Goal: Transaction & Acquisition: Purchase product/service

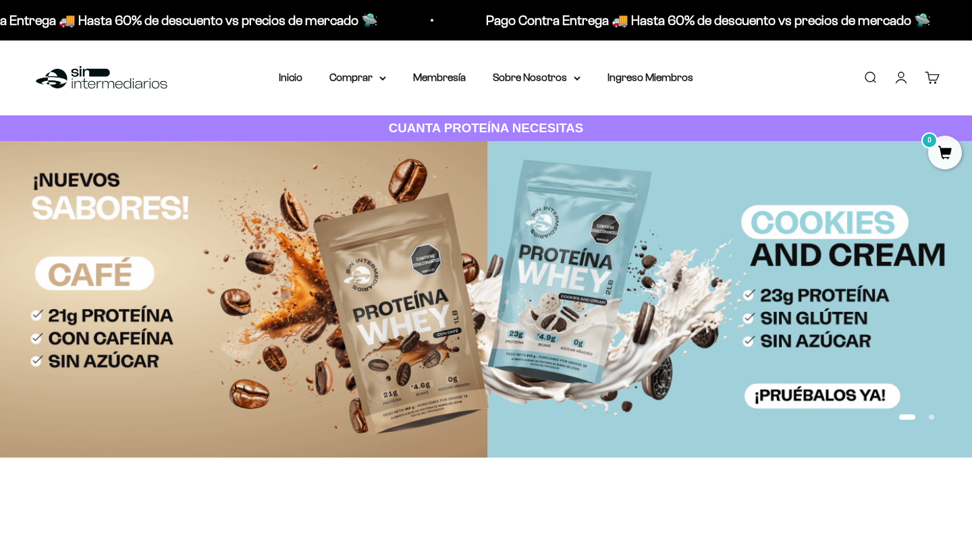
click at [899, 80] on link "Iniciar sesión" at bounding box center [901, 77] width 15 height 15
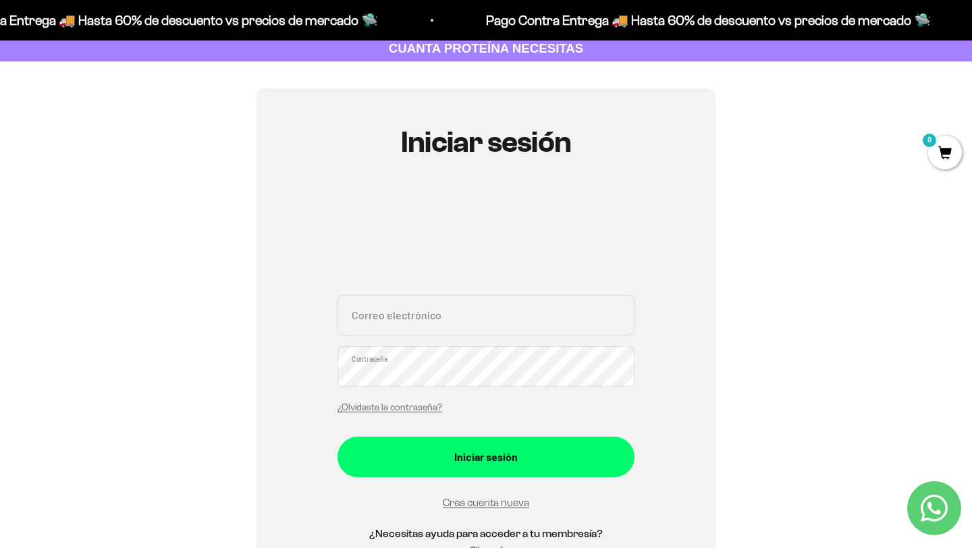
scroll to position [81, 0]
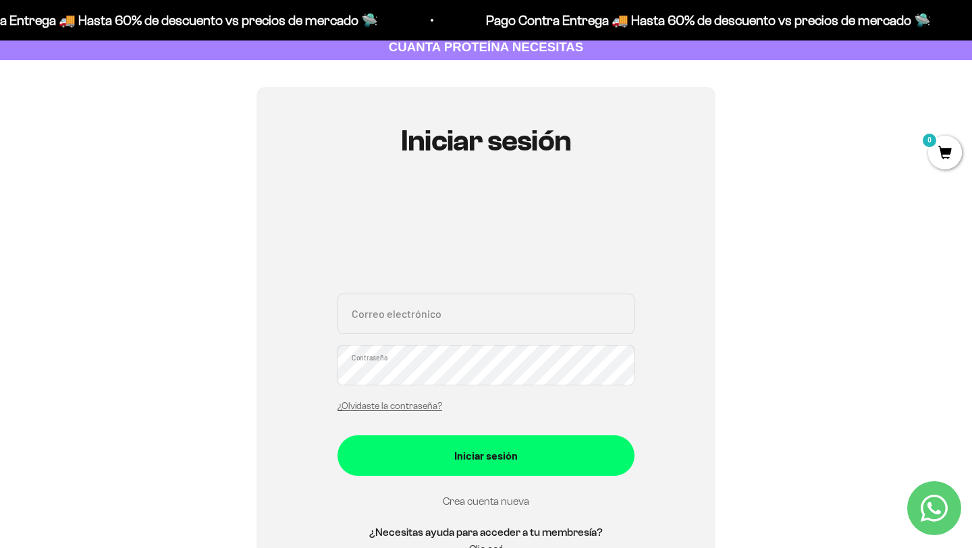
click at [485, 501] on link "Crea cuenta nueva" at bounding box center [486, 500] width 86 height 11
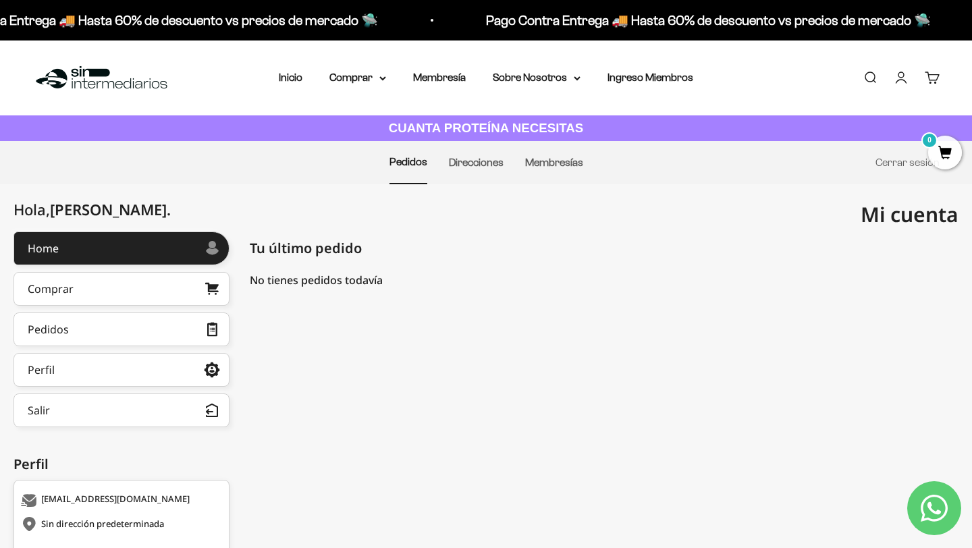
click at [932, 146] on mark "0" at bounding box center [929, 140] width 16 height 16
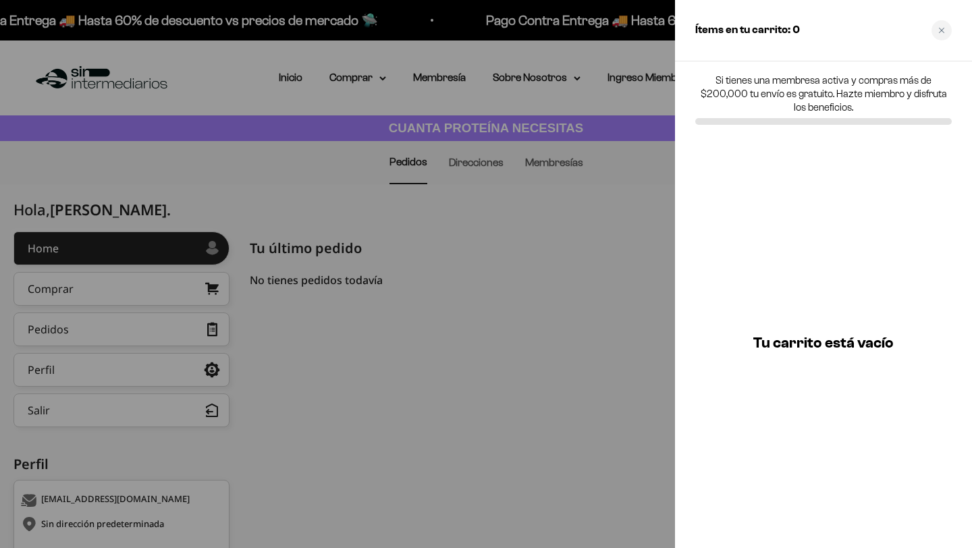
click at [618, 248] on div at bounding box center [486, 274] width 972 height 548
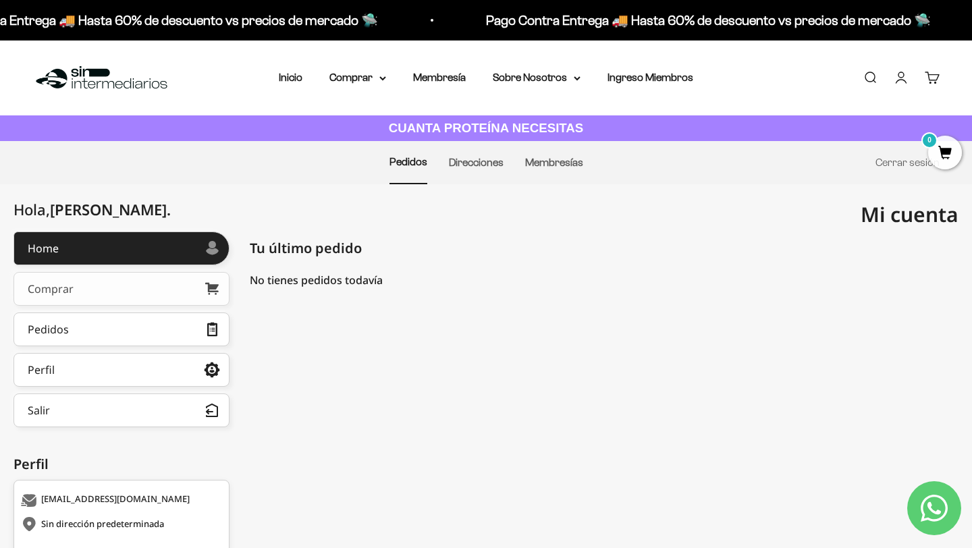
click at [73, 291] on link "Comprar" at bounding box center [121, 289] width 216 height 34
click at [905, 73] on link "Cuenta" at bounding box center [901, 77] width 15 height 15
click at [897, 76] on link "Cuenta" at bounding box center [901, 77] width 15 height 15
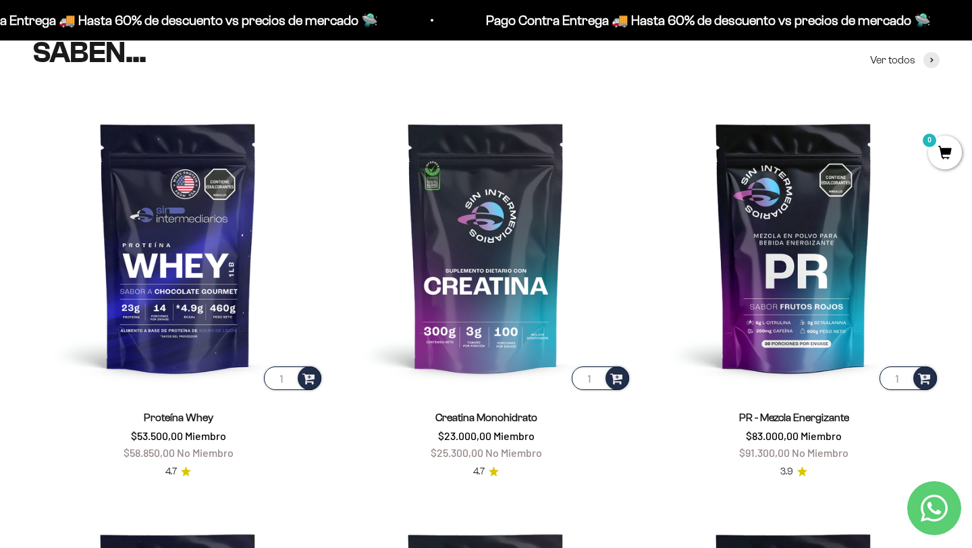
scroll to position [540, 0]
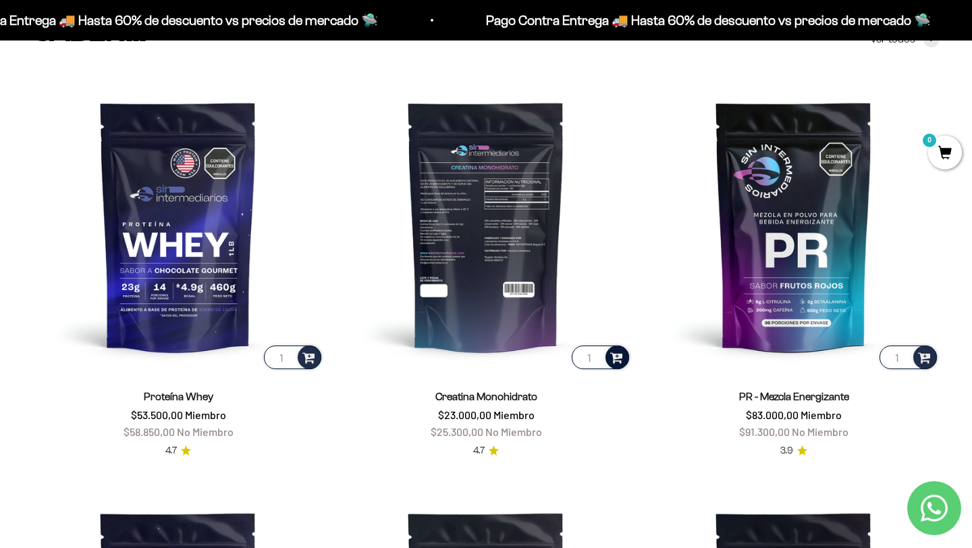
click at [615, 356] on span at bounding box center [616, 357] width 13 height 16
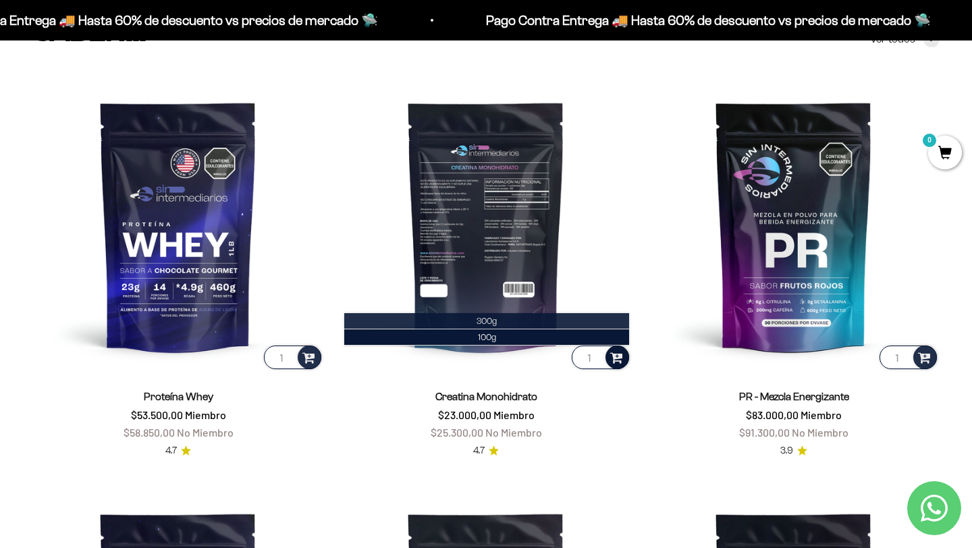
click at [504, 321] on li "300g" at bounding box center [486, 321] width 285 height 16
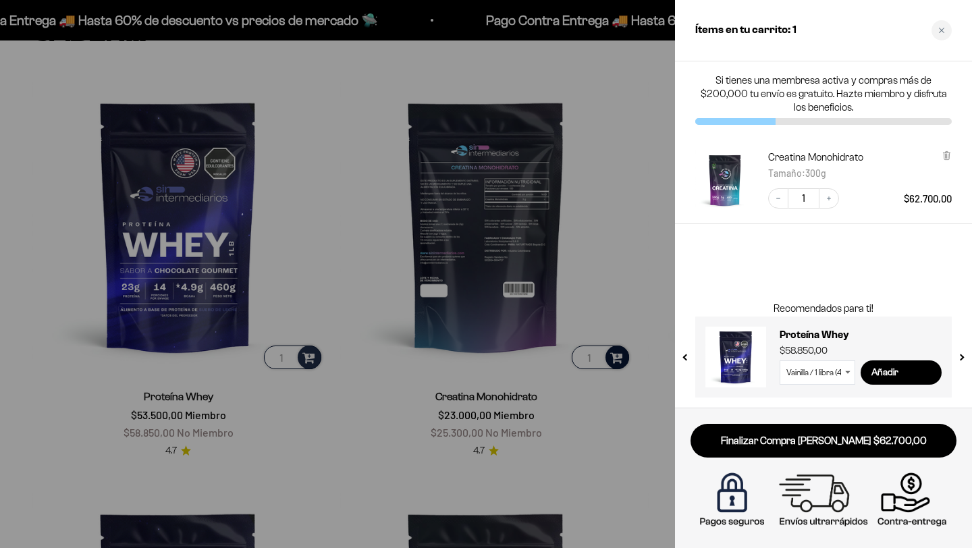
click at [637, 231] on div at bounding box center [486, 274] width 972 height 548
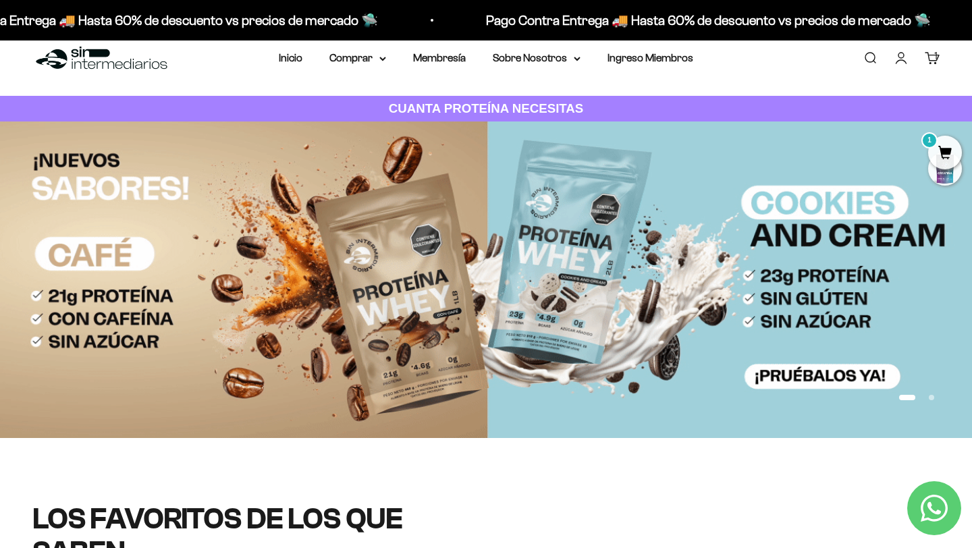
scroll to position [0, 0]
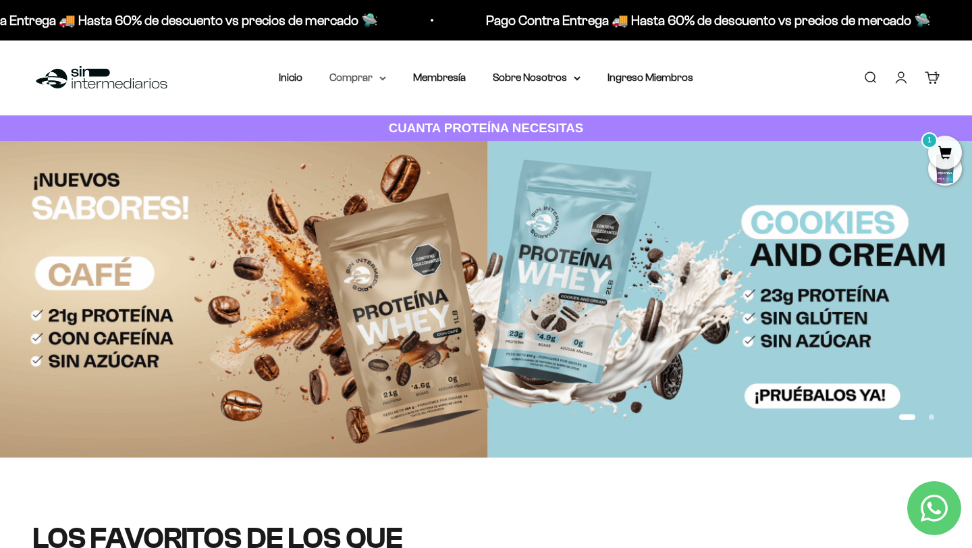
click at [356, 79] on summary "Comprar" at bounding box center [357, 78] width 57 height 18
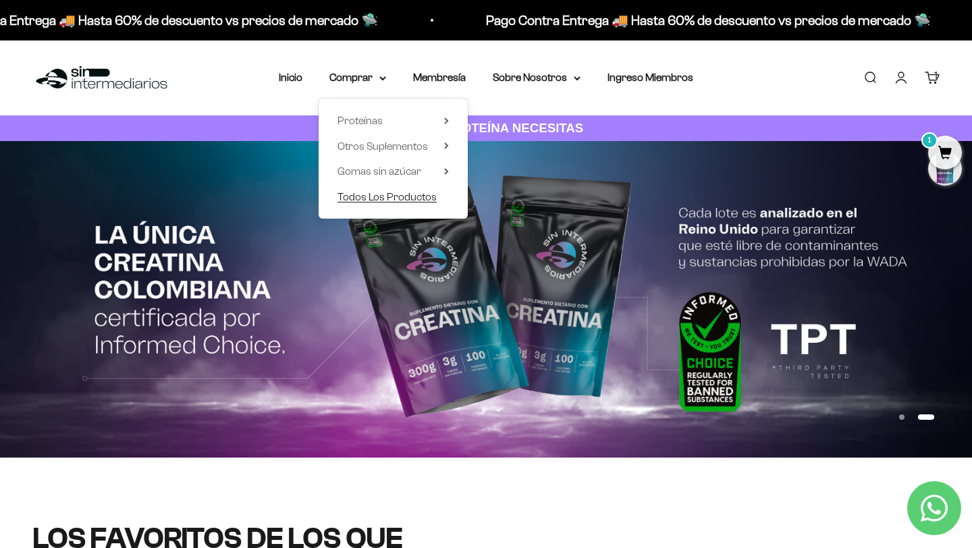
click at [391, 198] on span "Todos Los Productos" at bounding box center [386, 196] width 99 height 11
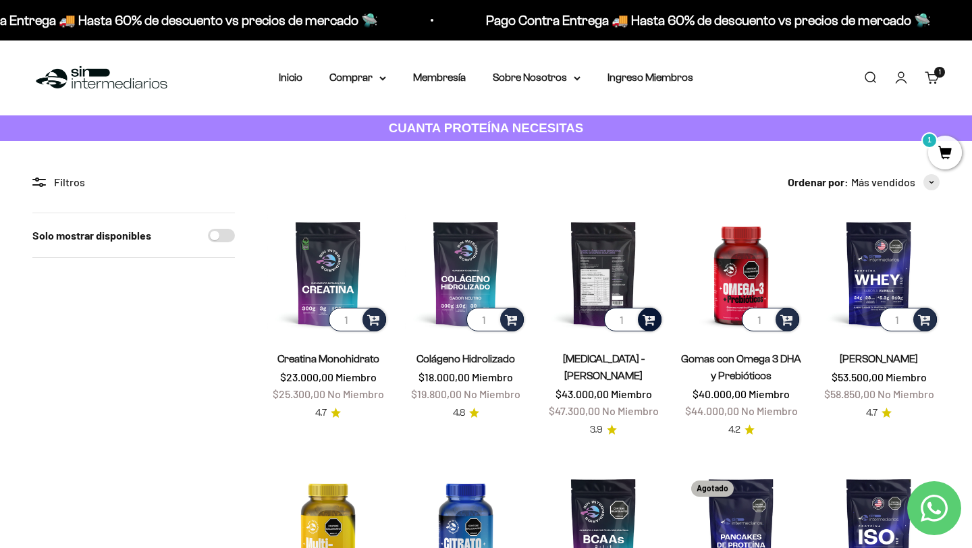
click at [649, 320] on span at bounding box center [649, 319] width 13 height 16
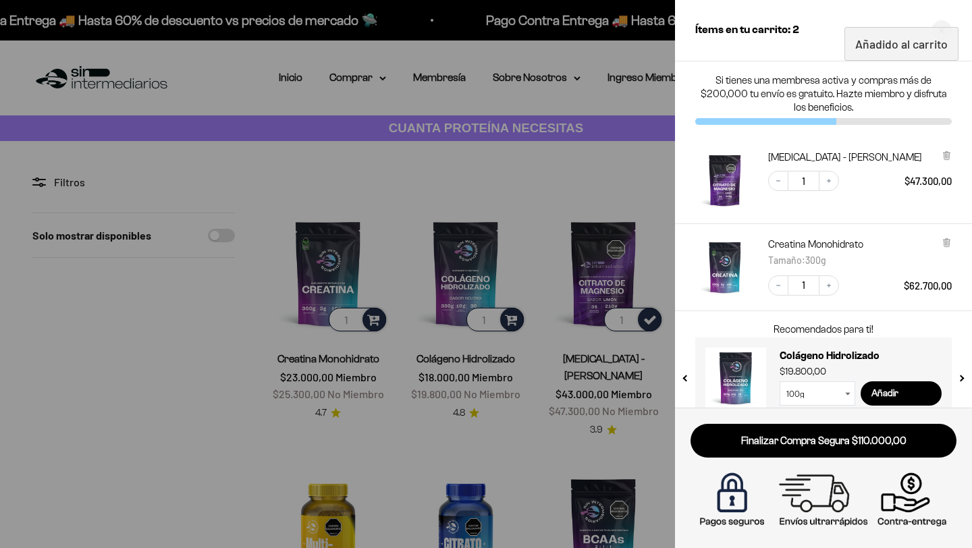
click at [121, 411] on div at bounding box center [486, 274] width 972 height 548
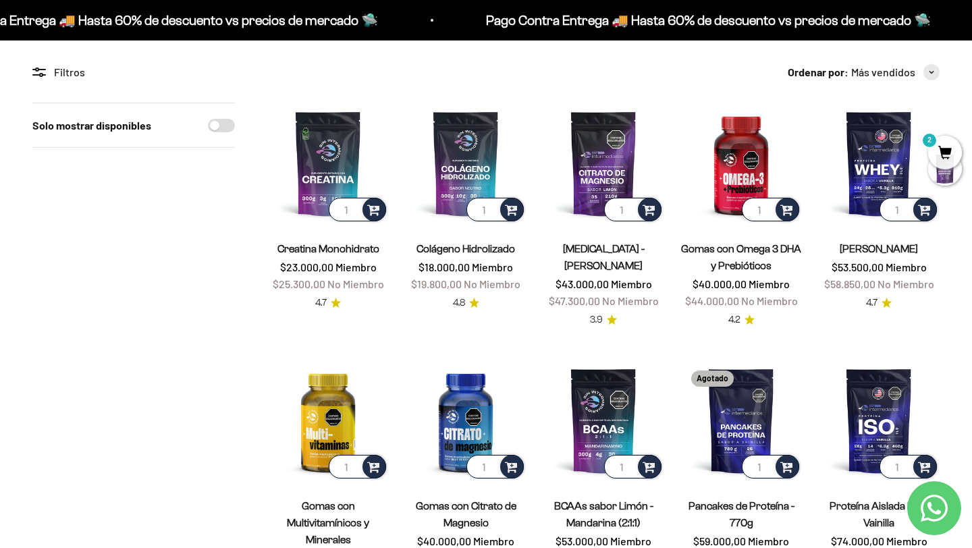
scroll to position [108, 0]
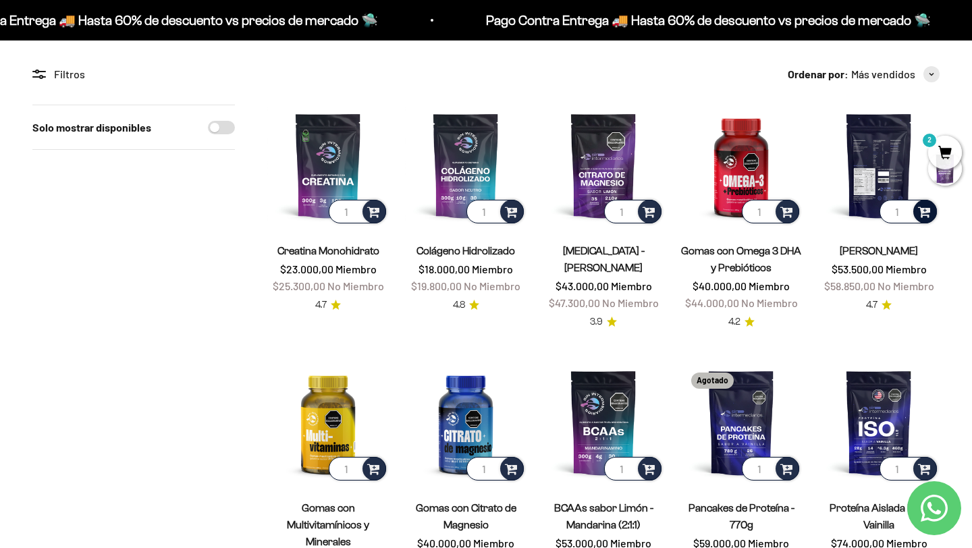
click at [925, 213] on span at bounding box center [924, 211] width 13 height 16
click at [899, 159] on span "Vainilla / 1 libra (460g)" at bounding box center [879, 159] width 78 height 10
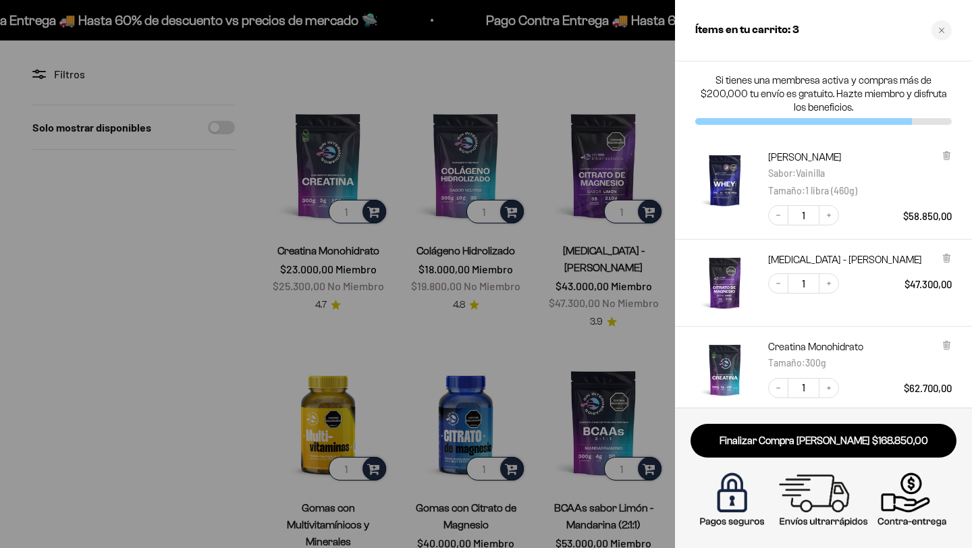
click at [624, 338] on div at bounding box center [486, 274] width 972 height 548
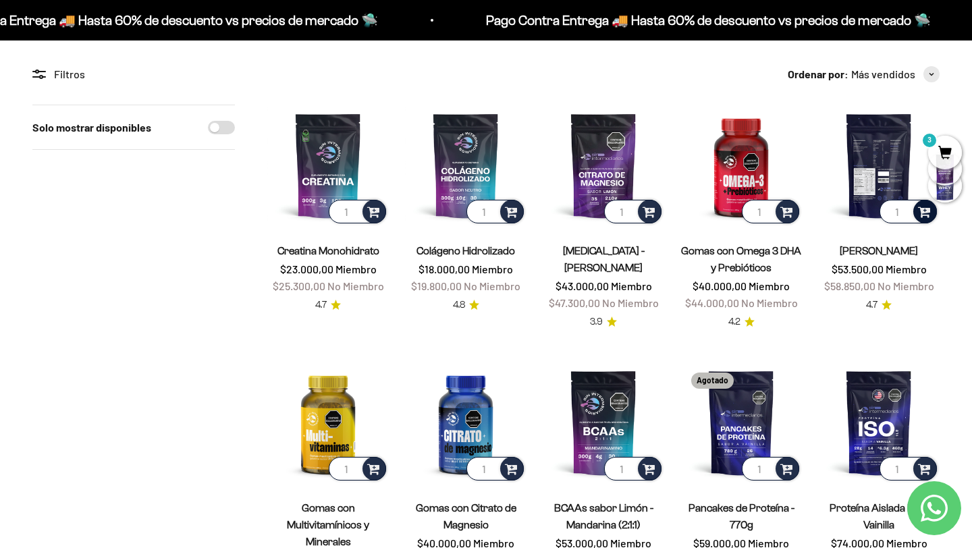
click at [910, 210] on input "1" at bounding box center [907, 212] width 57 height 24
click at [921, 211] on span at bounding box center [924, 211] width 13 height 16
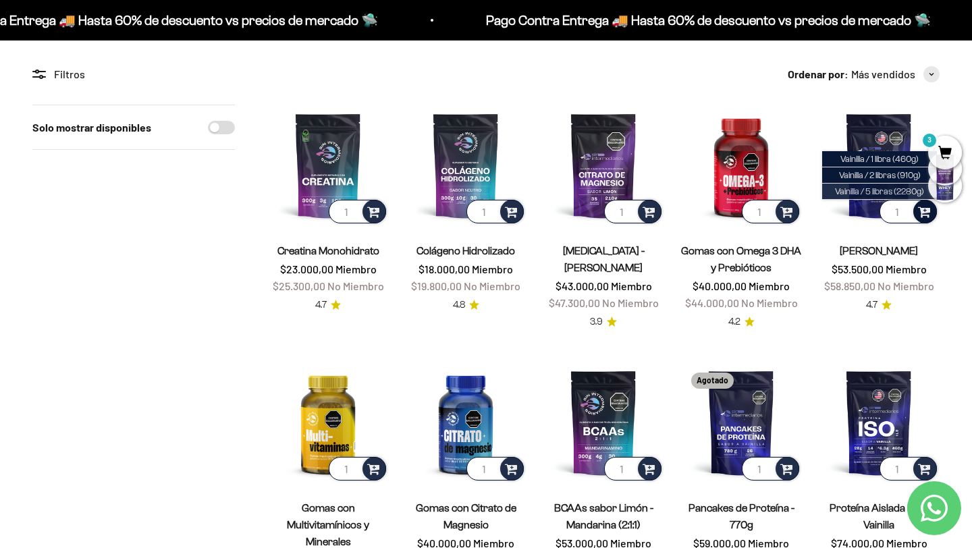
click at [907, 191] on span "Vainilla / 5 libras (2280g)" at bounding box center [879, 191] width 89 height 10
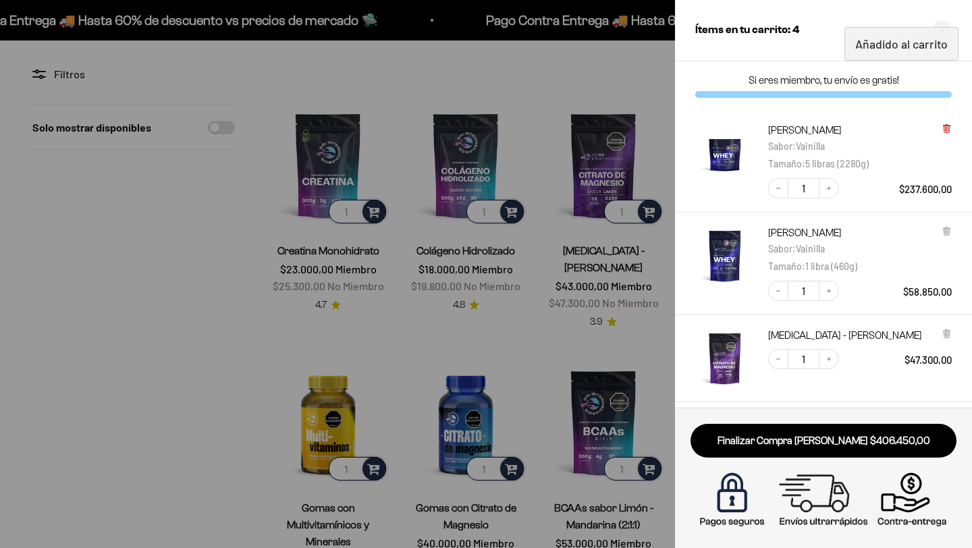
click at [944, 128] on icon at bounding box center [946, 129] width 5 height 7
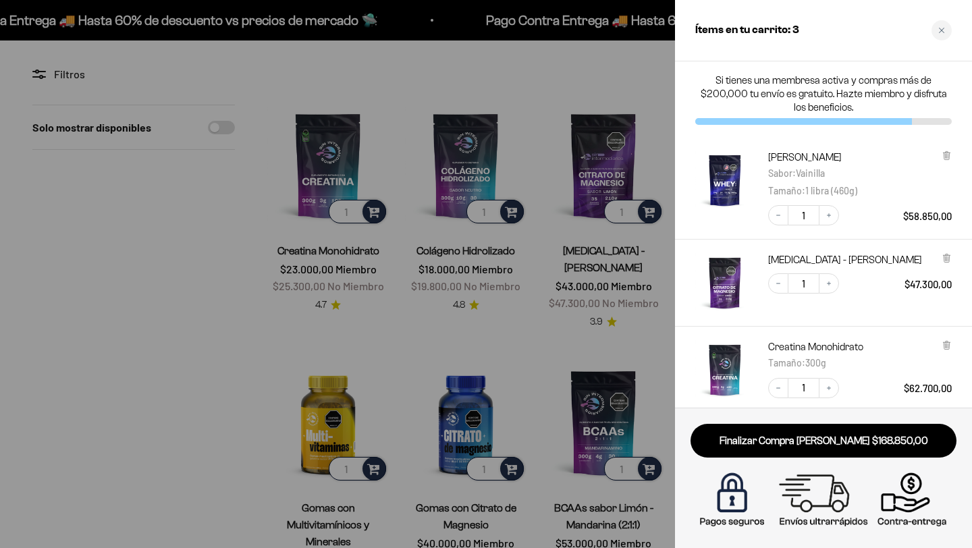
click at [146, 321] on div at bounding box center [486, 274] width 972 height 548
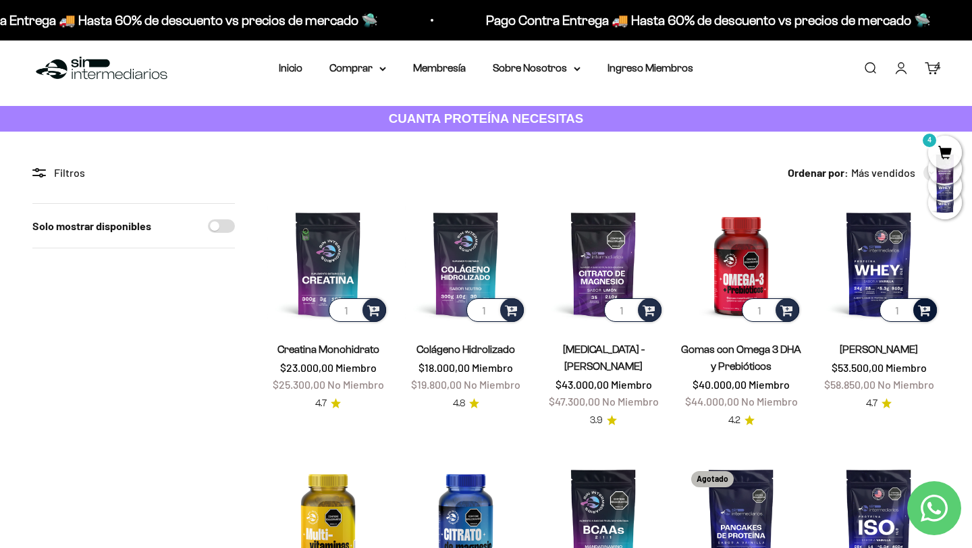
scroll to position [0, 0]
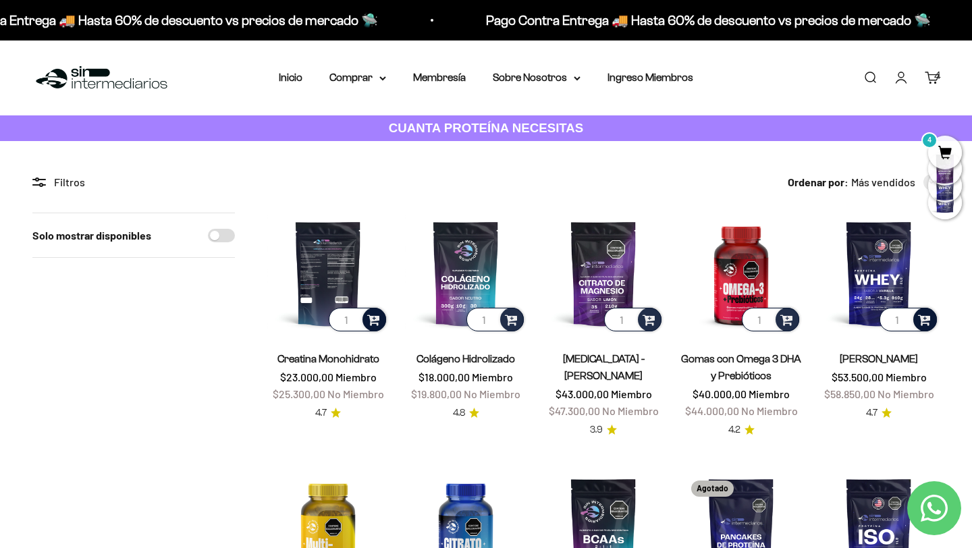
click at [373, 324] on span at bounding box center [373, 319] width 13 height 16
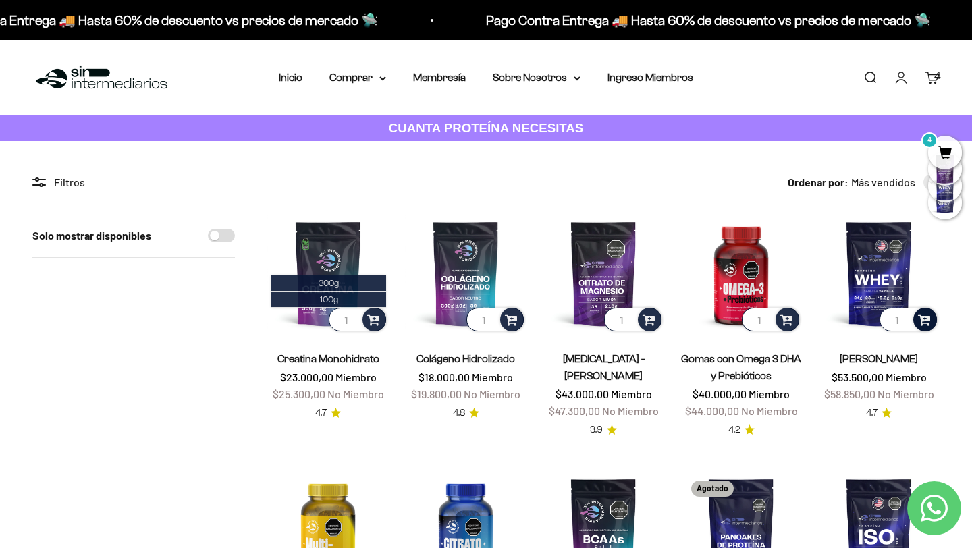
click at [678, 179] on div "Ordenar por: Más vendidos Características Más vendidos Alfabéticamente, A-Z Alf…" at bounding box center [603, 182] width 672 height 18
click at [949, 160] on div at bounding box center [945, 169] width 34 height 34
click at [949, 153] on div at bounding box center [945, 169] width 34 height 34
click at [948, 137] on span "4" at bounding box center [945, 153] width 34 height 34
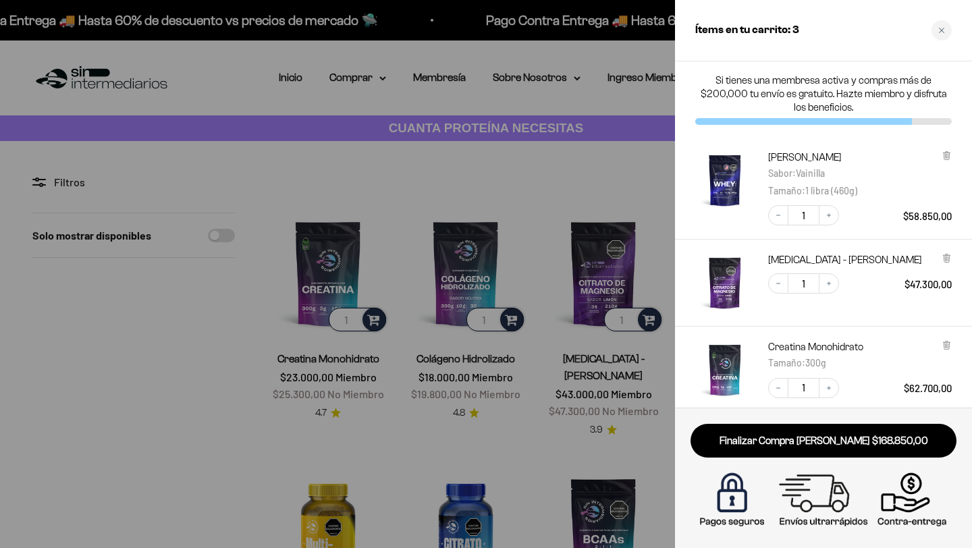
click at [925, 177] on div "Proteína Whey - Vainilla Sabor : Vainilla Tamaño : 1 libra (460g)" at bounding box center [860, 175] width 184 height 48
click at [750, 158] on img "Proteína Whey - Vainilla - Vainilla / 1 libra (460g)" at bounding box center [724, 180] width 59 height 59
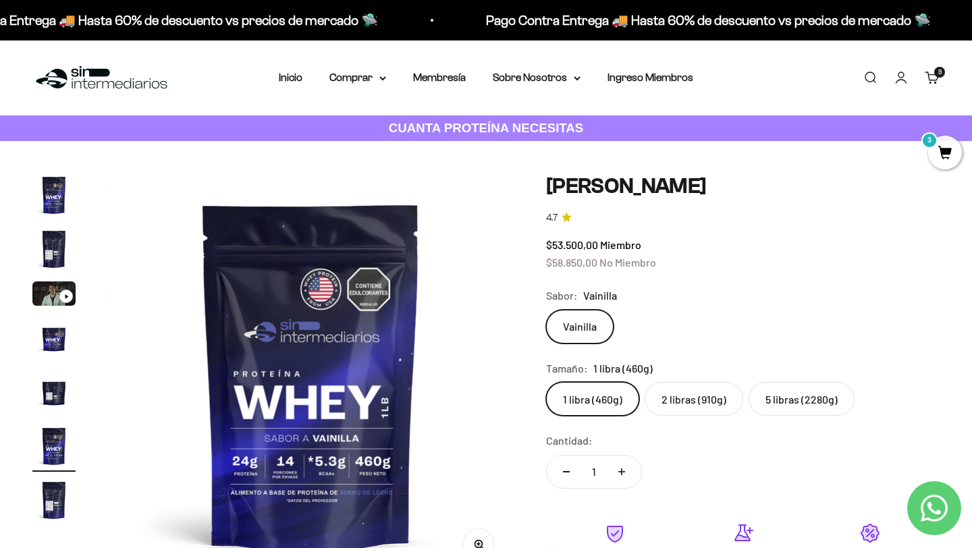
click at [933, 78] on link "Carrito 3 artículos 3" at bounding box center [932, 77] width 15 height 15
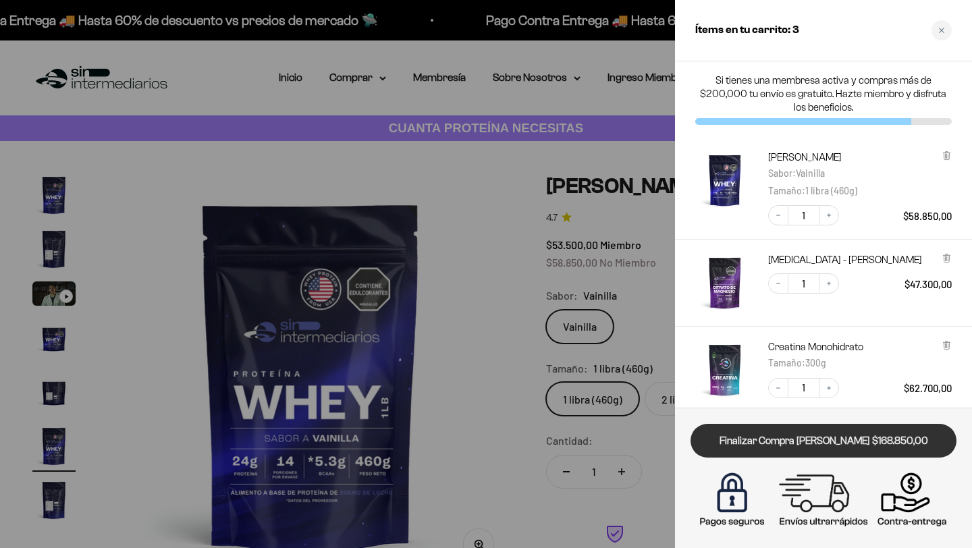
click at [804, 450] on link "Finalizar Compra Segura $168.850,00" at bounding box center [823, 441] width 266 height 34
